Goal: Information Seeking & Learning: Learn about a topic

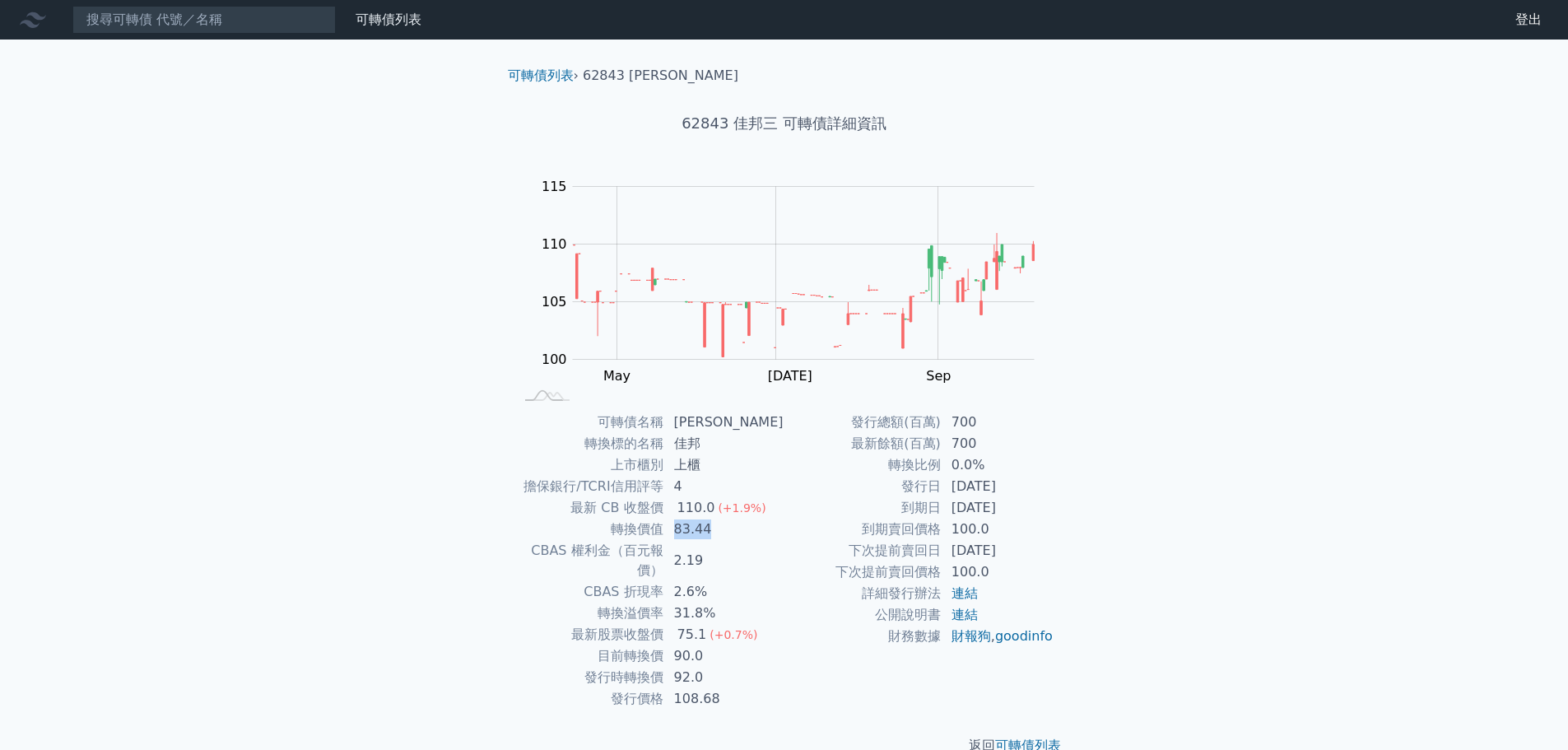
drag, startPoint x: 677, startPoint y: 528, endPoint x: 744, endPoint y: 531, distance: 67.1
click at [744, 531] on td "83.44" at bounding box center [724, 529] width 120 height 22
click at [273, 31] on input at bounding box center [203, 20] width 263 height 28
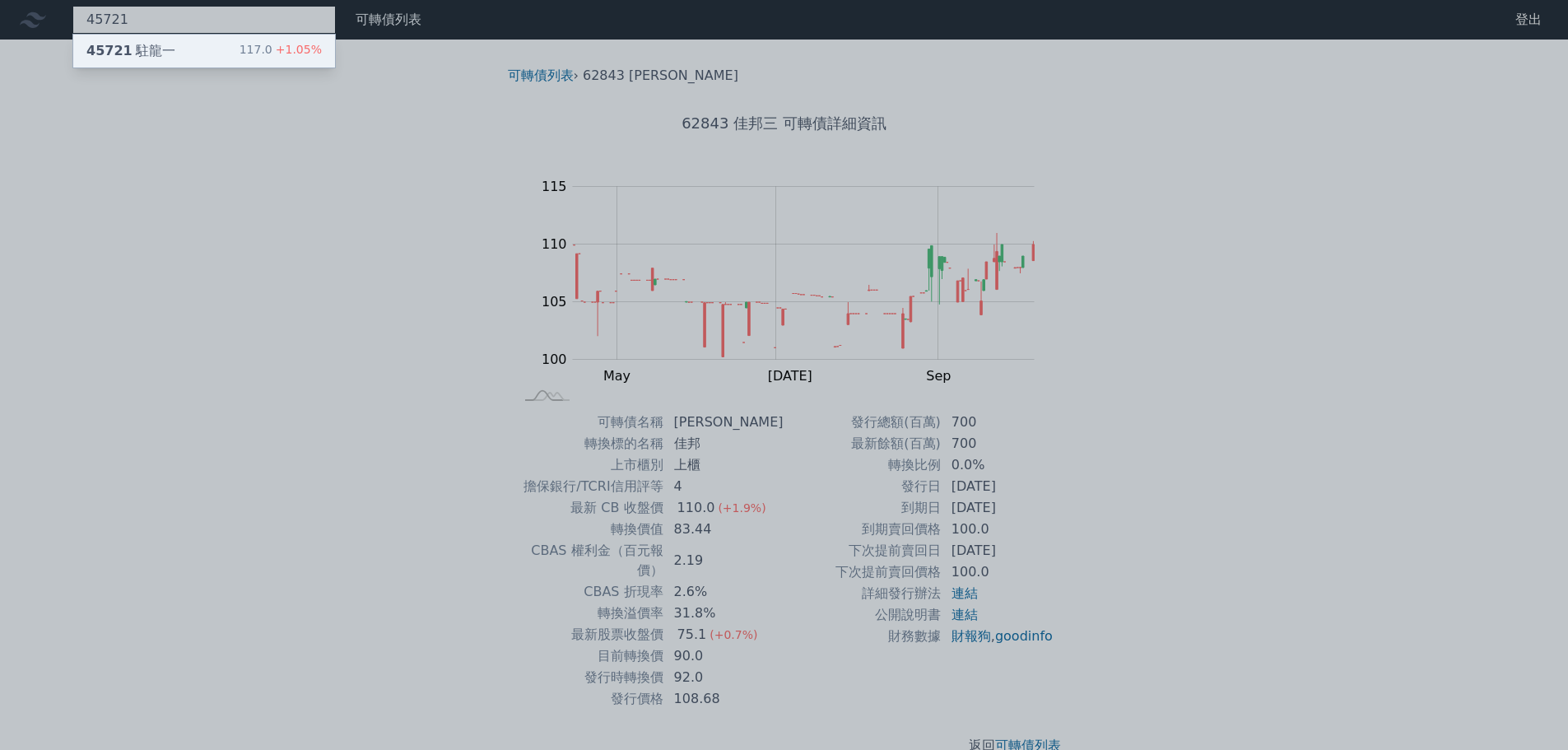
type input "45721"
click at [273, 38] on div "45721 駐龍一 117.0 +1.05%" at bounding box center [204, 51] width 262 height 33
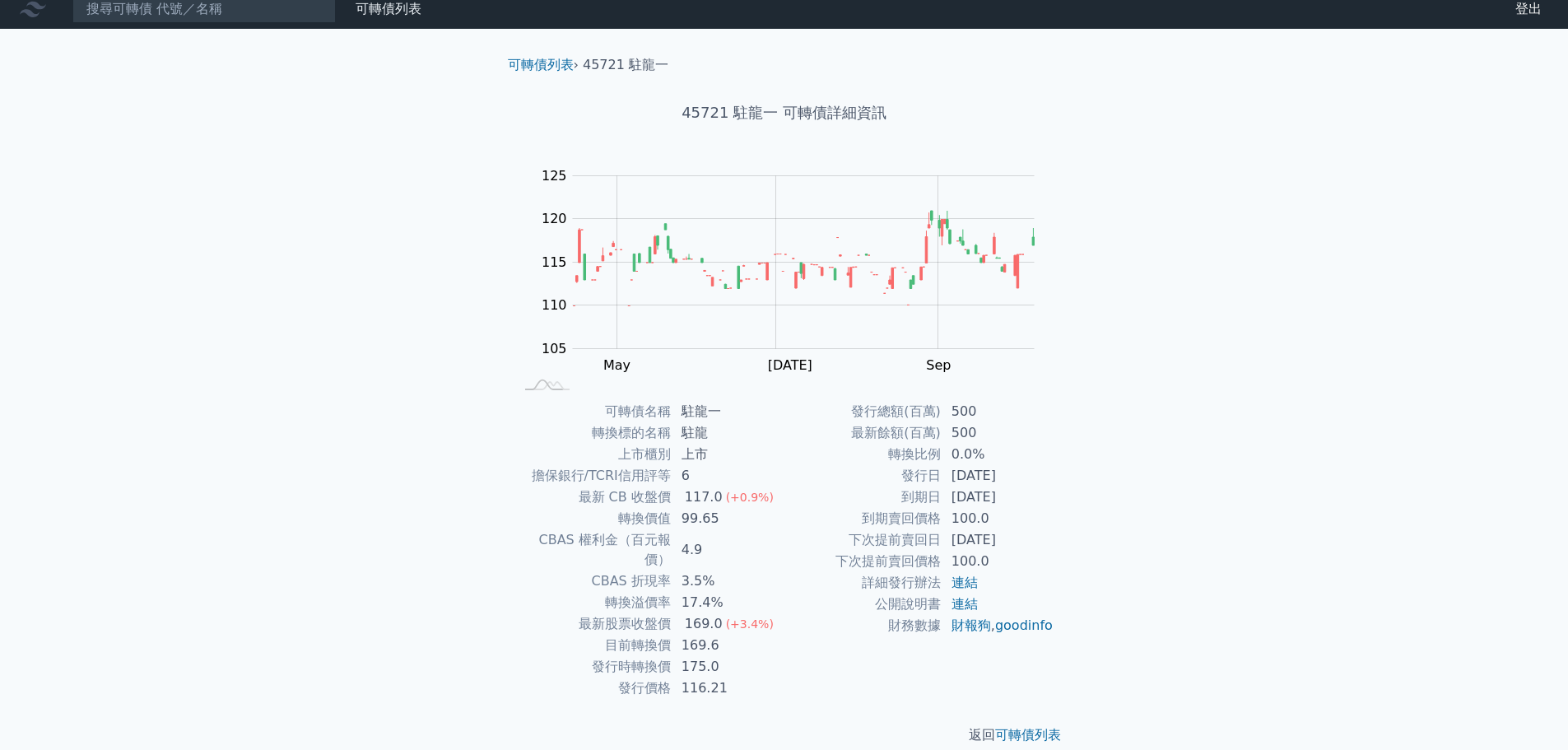
scroll to position [12, 0]
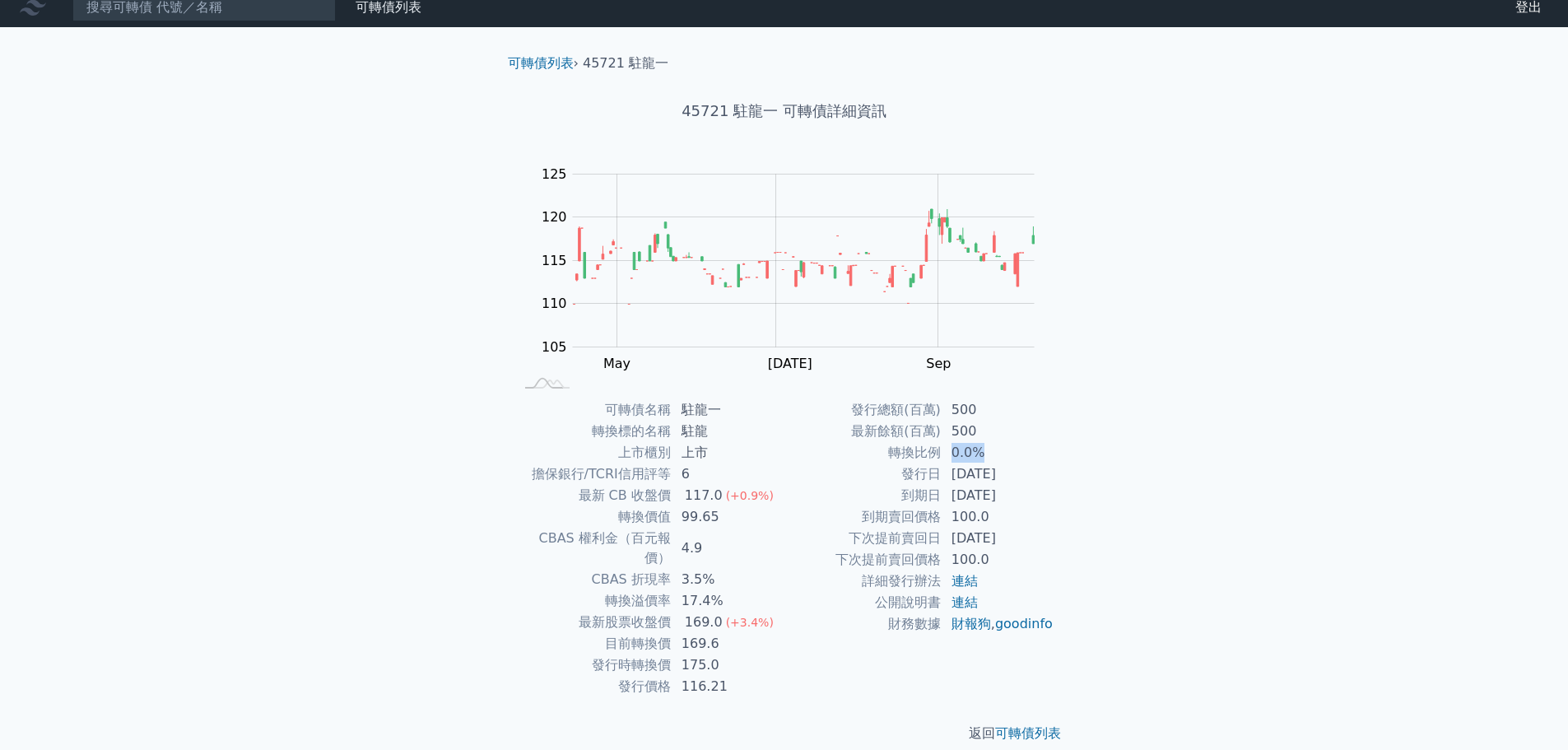
drag, startPoint x: 954, startPoint y: 448, endPoint x: 988, endPoint y: 449, distance: 34.0
click at [988, 449] on td "0.0%" at bounding box center [998, 452] width 112 height 22
click at [731, 615] on span "(+3.4%)" at bounding box center [749, 622] width 48 height 13
drag, startPoint x: 679, startPoint y: 511, endPoint x: 732, endPoint y: 514, distance: 53.1
click at [732, 514] on td "99.65" at bounding box center [728, 517] width 112 height 22
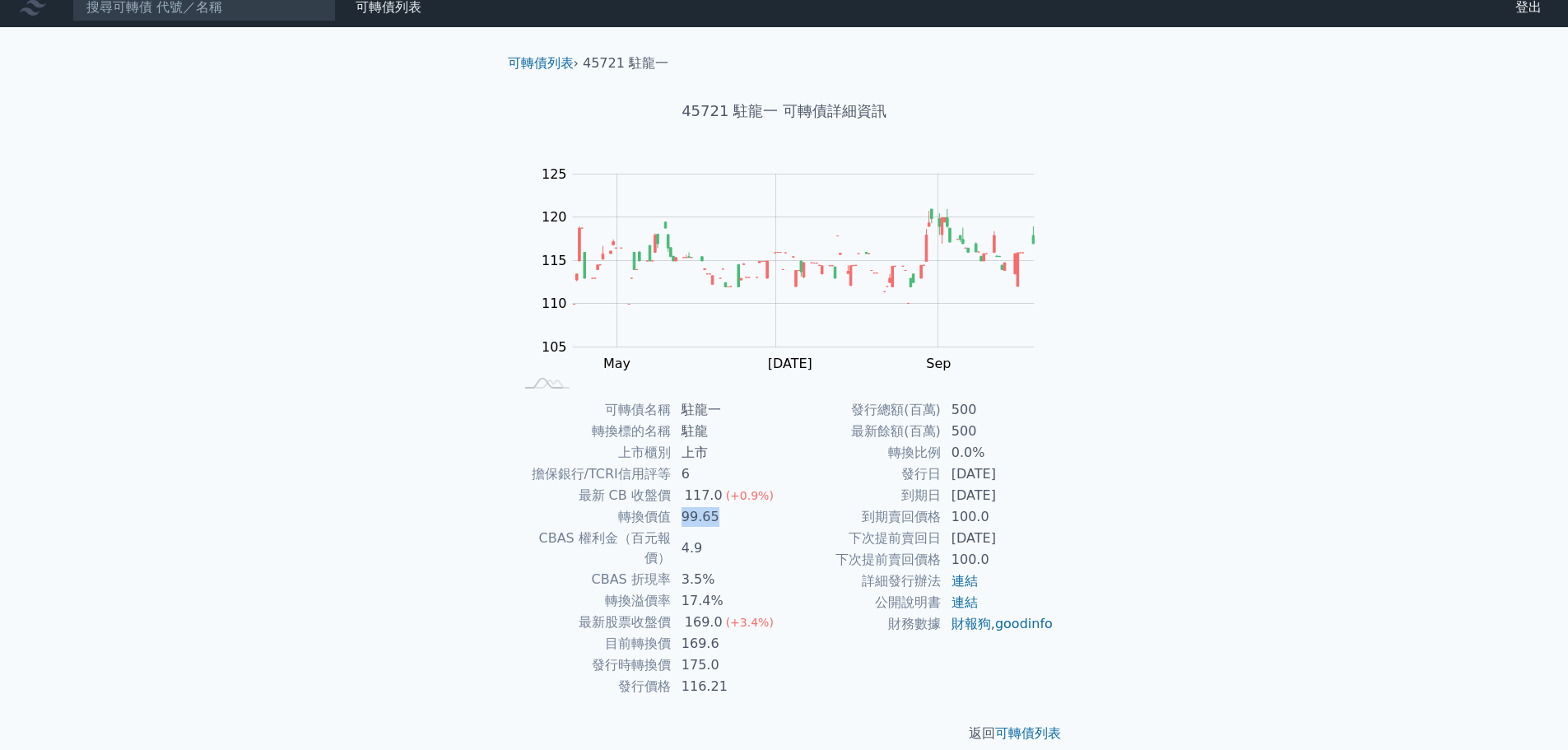
click at [732, 514] on td "99.65" at bounding box center [728, 517] width 112 height 22
drag, startPoint x: 680, startPoint y: 584, endPoint x: 740, endPoint y: 581, distance: 60.1
click at [740, 590] on td "17.4%" at bounding box center [728, 600] width 112 height 22
click at [170, 10] on input at bounding box center [203, 7] width 263 height 28
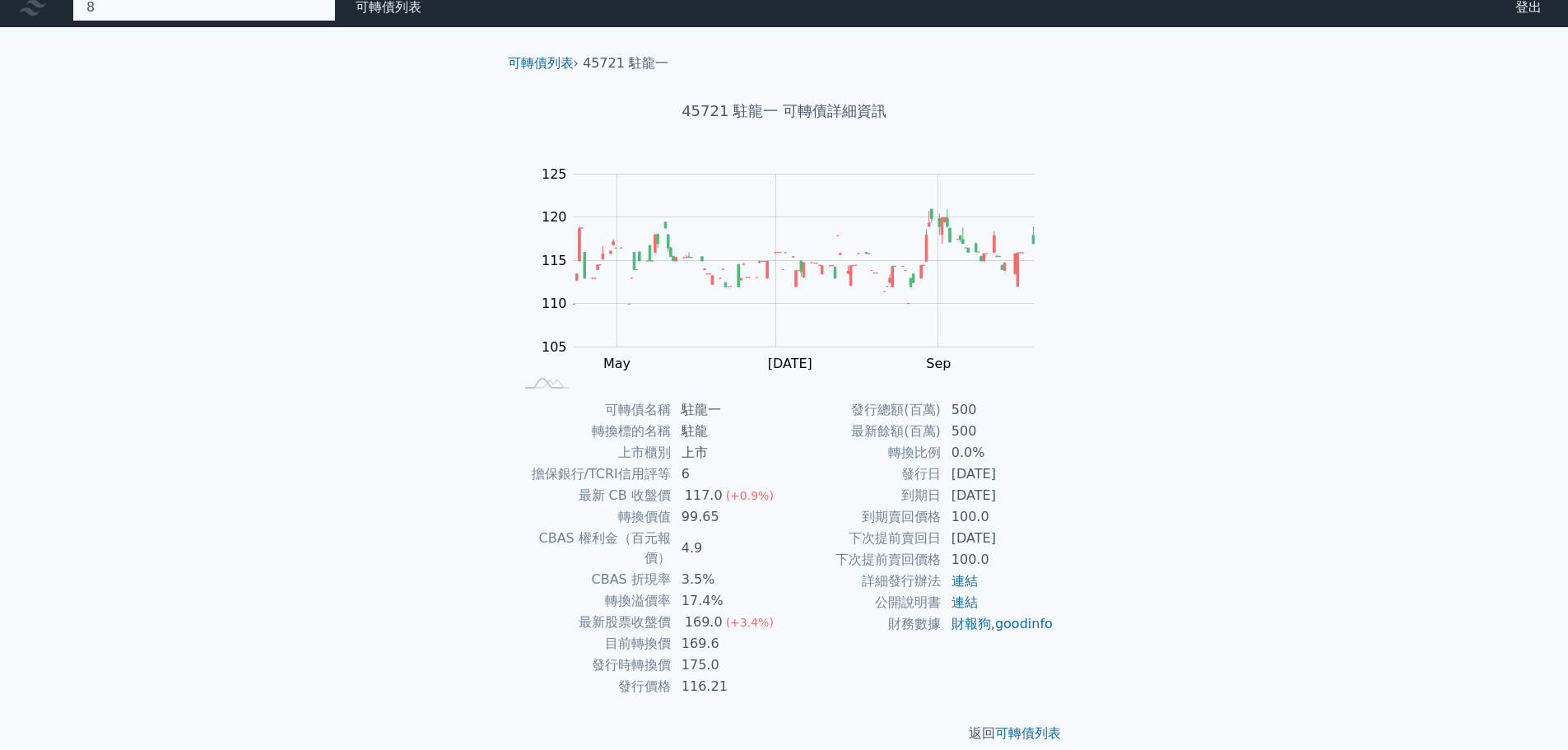
scroll to position [11, 0]
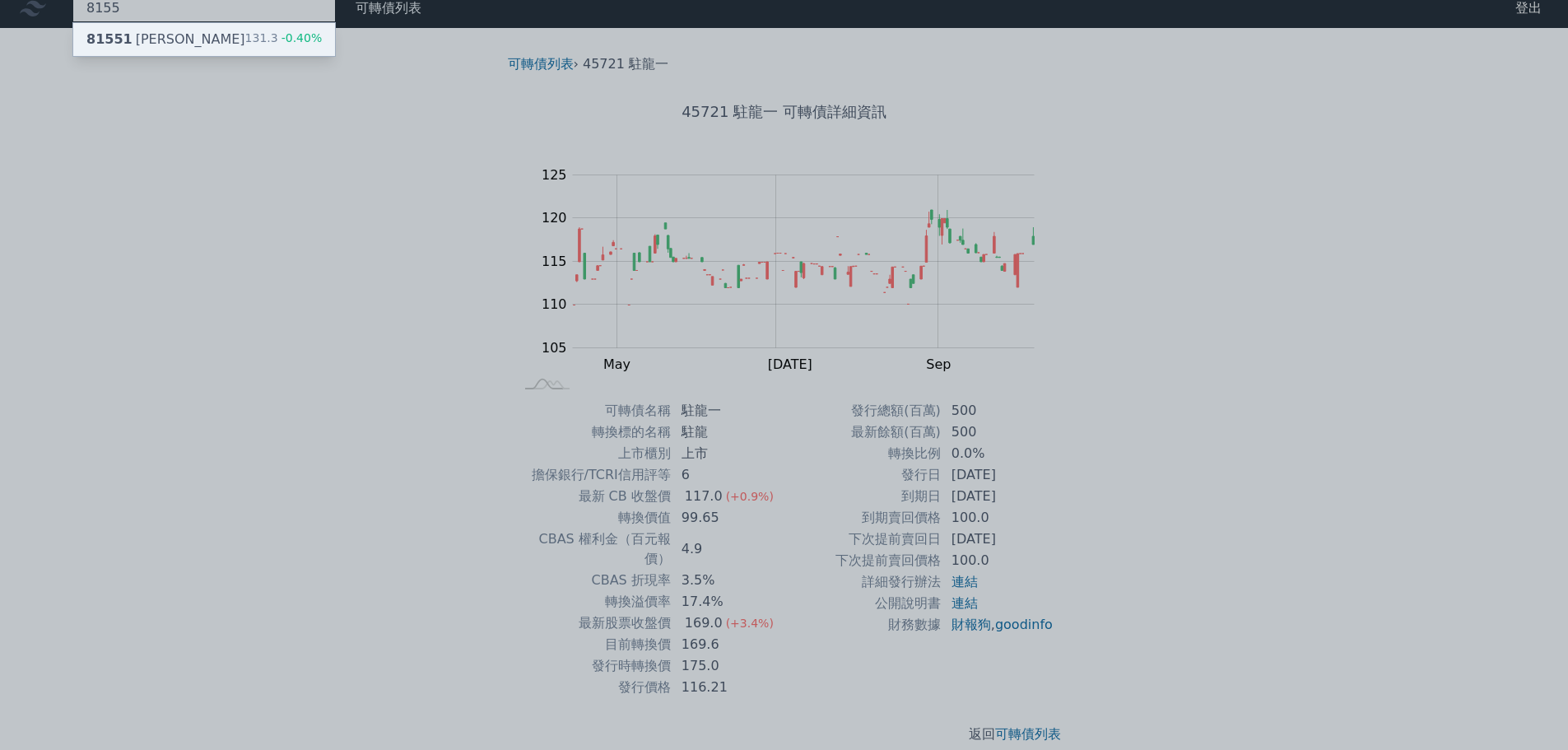
type input "8155"
click at [182, 32] on div "81551 博智一 131.3 -0.40%" at bounding box center [204, 39] width 262 height 33
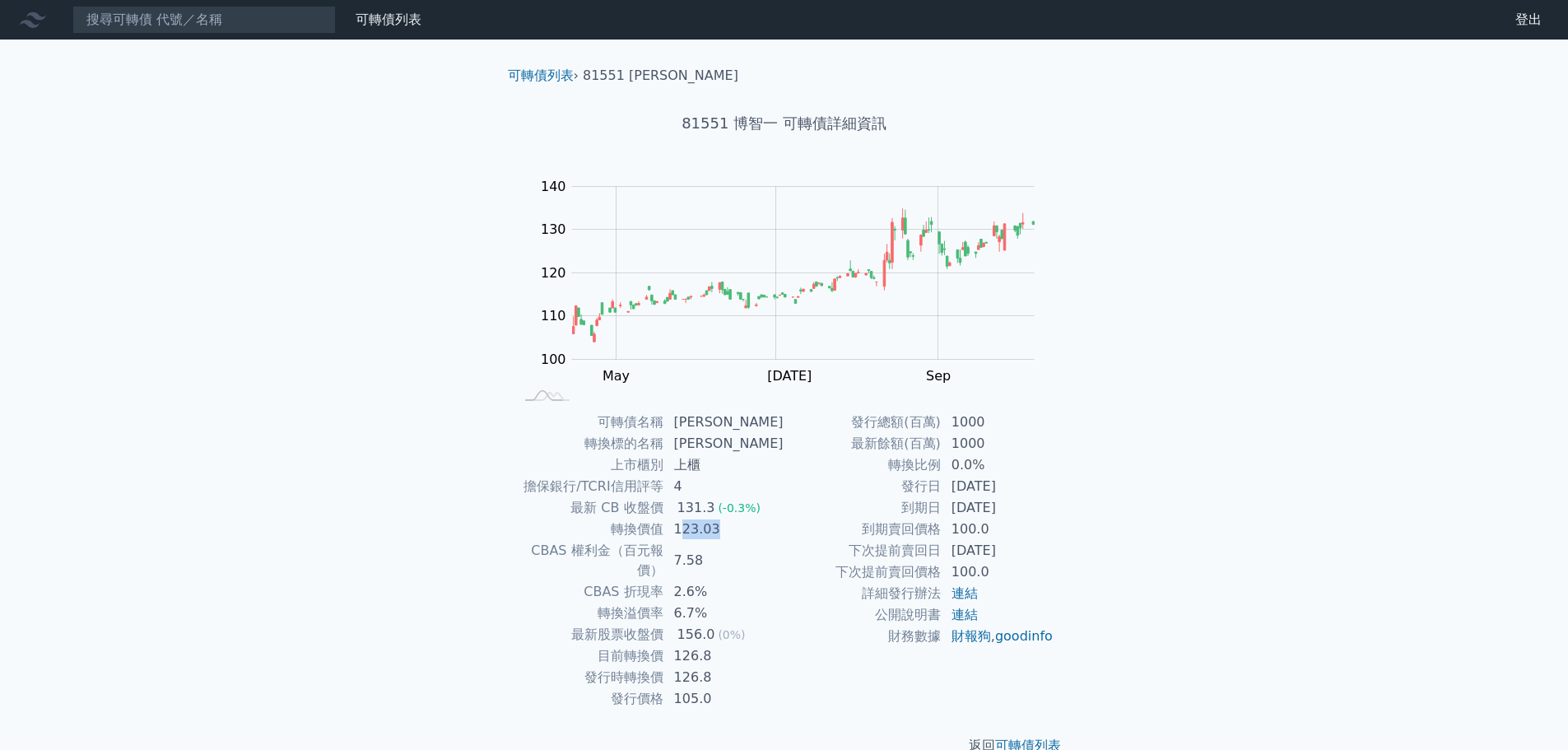
drag, startPoint x: 710, startPoint y: 532, endPoint x: 734, endPoint y: 532, distance: 24.0
click at [734, 532] on td "123.03" at bounding box center [724, 529] width 120 height 22
drag, startPoint x: 677, startPoint y: 591, endPoint x: 772, endPoint y: 602, distance: 95.6
click at [772, 602] on td "6.7%" at bounding box center [724, 612] width 120 height 22
